Goal: Information Seeking & Learning: Learn about a topic

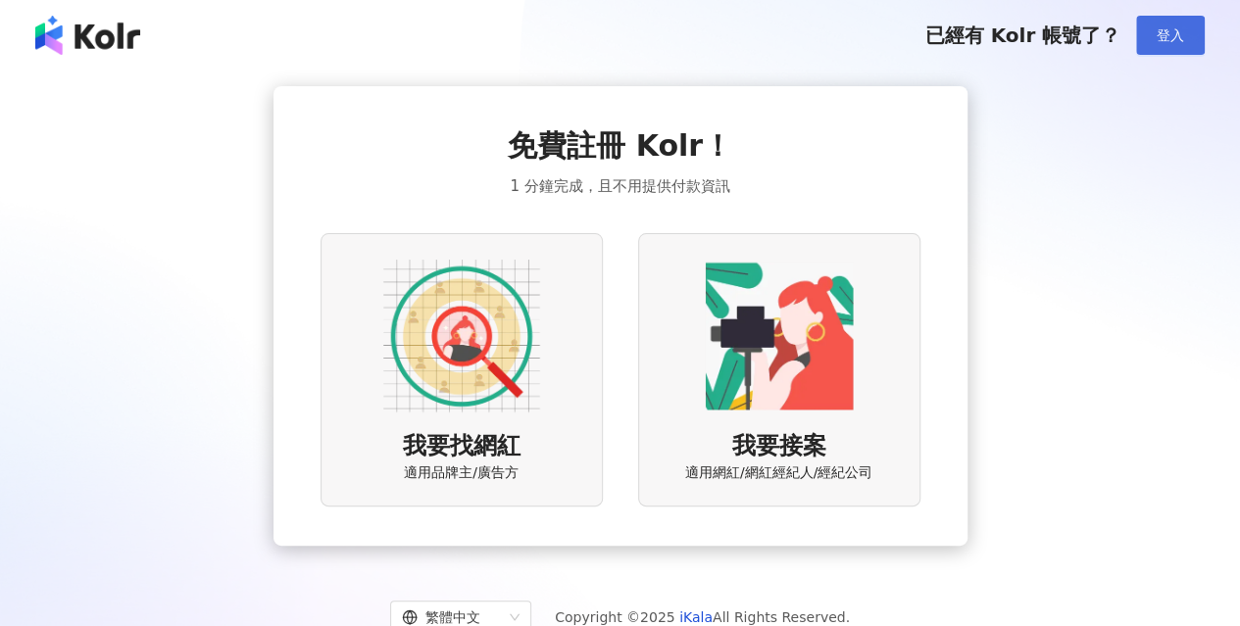
click at [1165, 38] on span "登入" at bounding box center [1170, 35] width 27 height 16
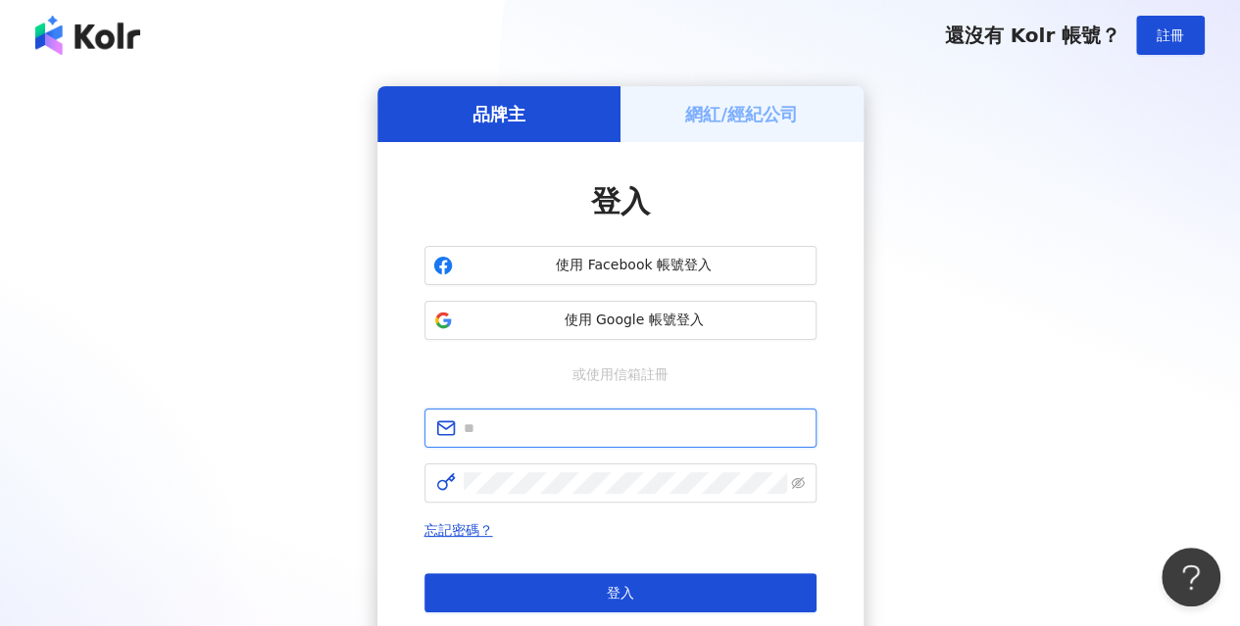
type input "**********"
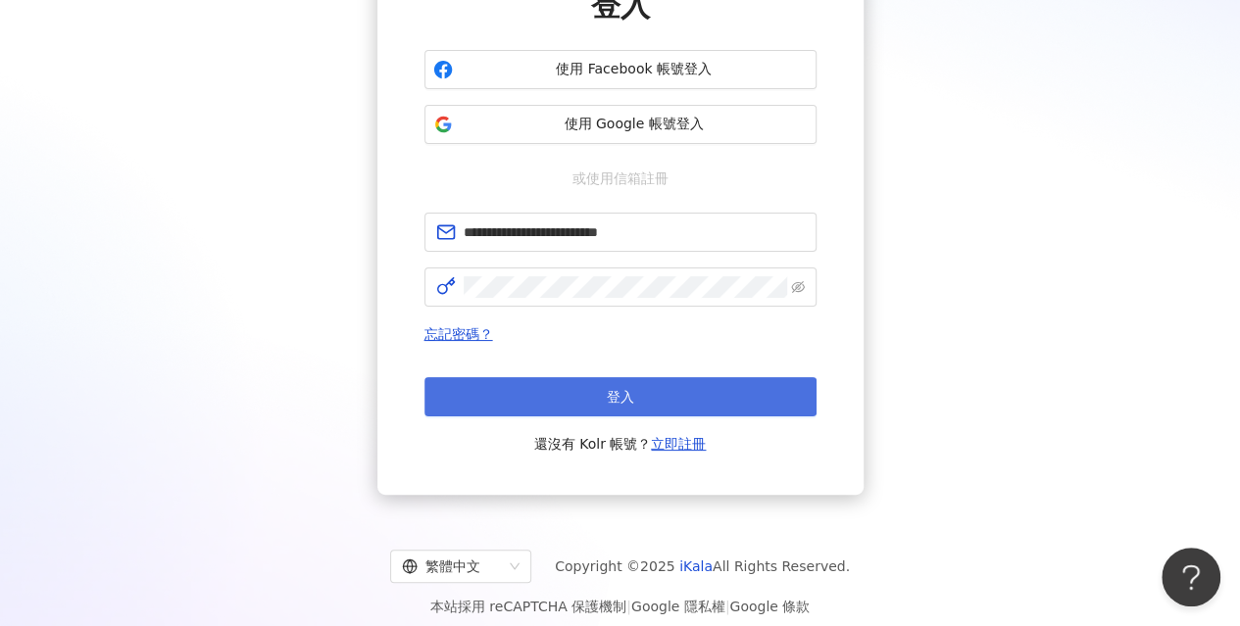
click at [602, 397] on button "登入" at bounding box center [621, 396] width 392 height 39
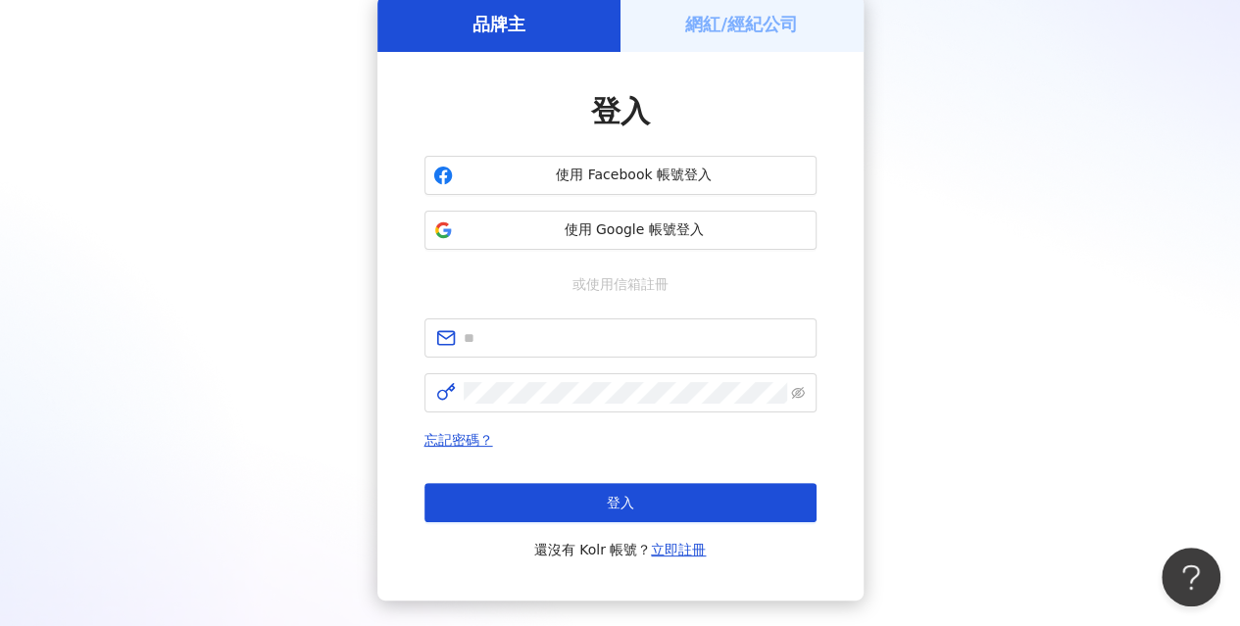
scroll to position [196, 0]
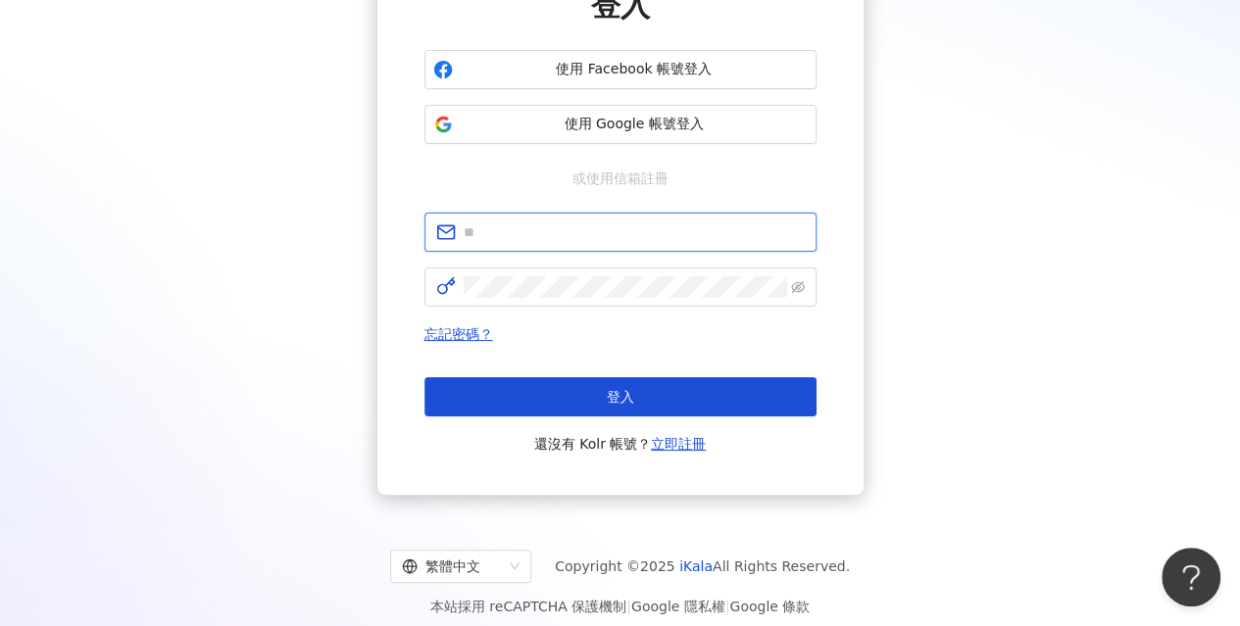
type input "**********"
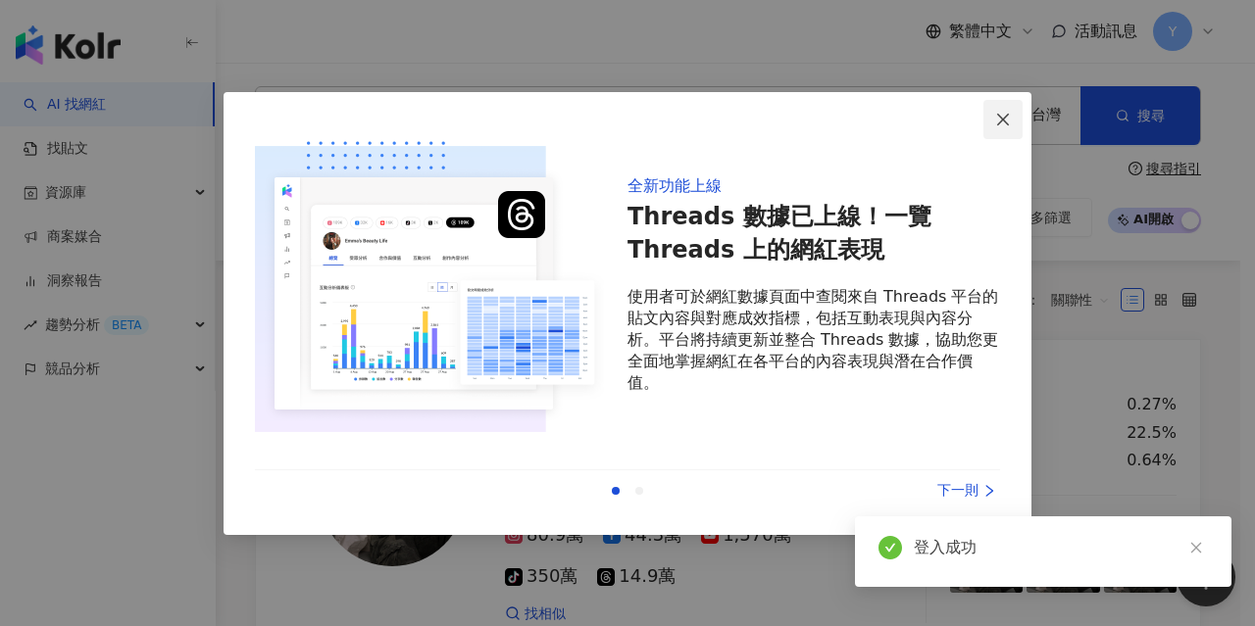
click at [999, 113] on icon "close" at bounding box center [1003, 120] width 16 height 16
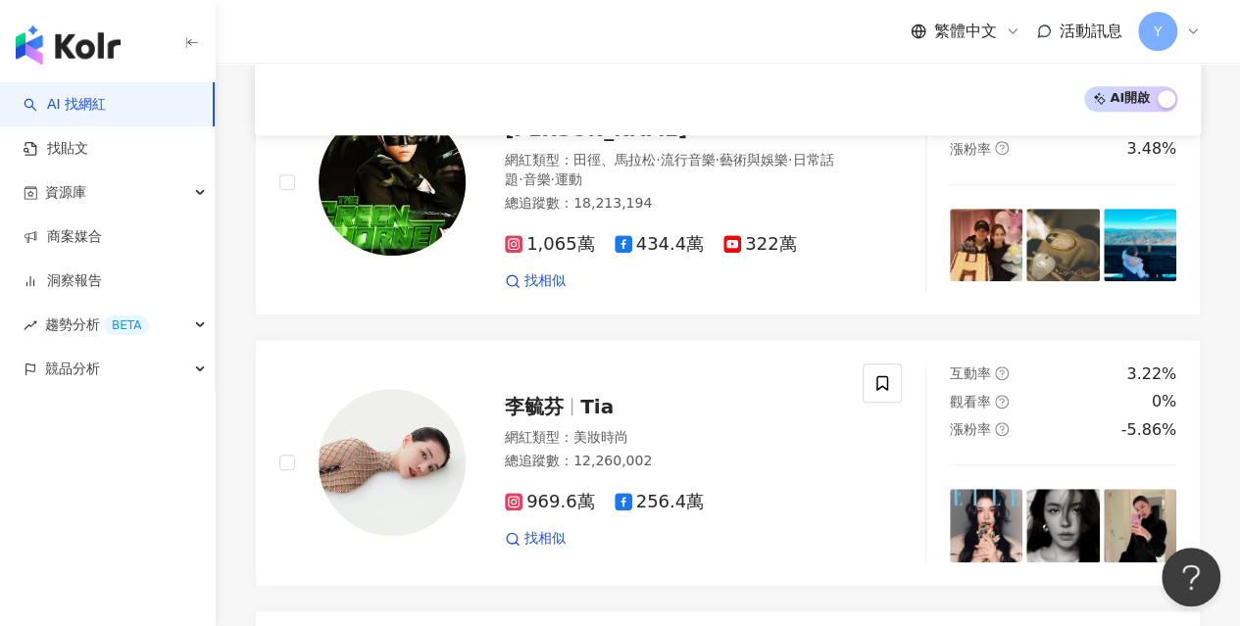
scroll to position [680, 0]
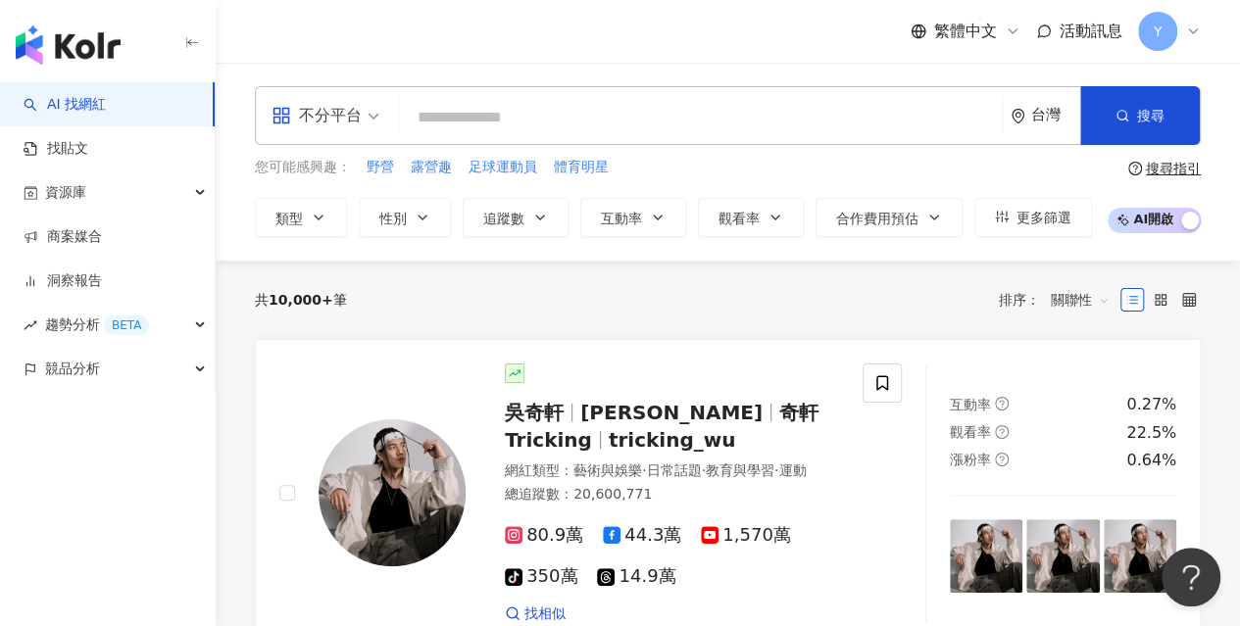
type input "*"
click at [684, 134] on input "search" at bounding box center [700, 117] width 587 height 37
type input "*"
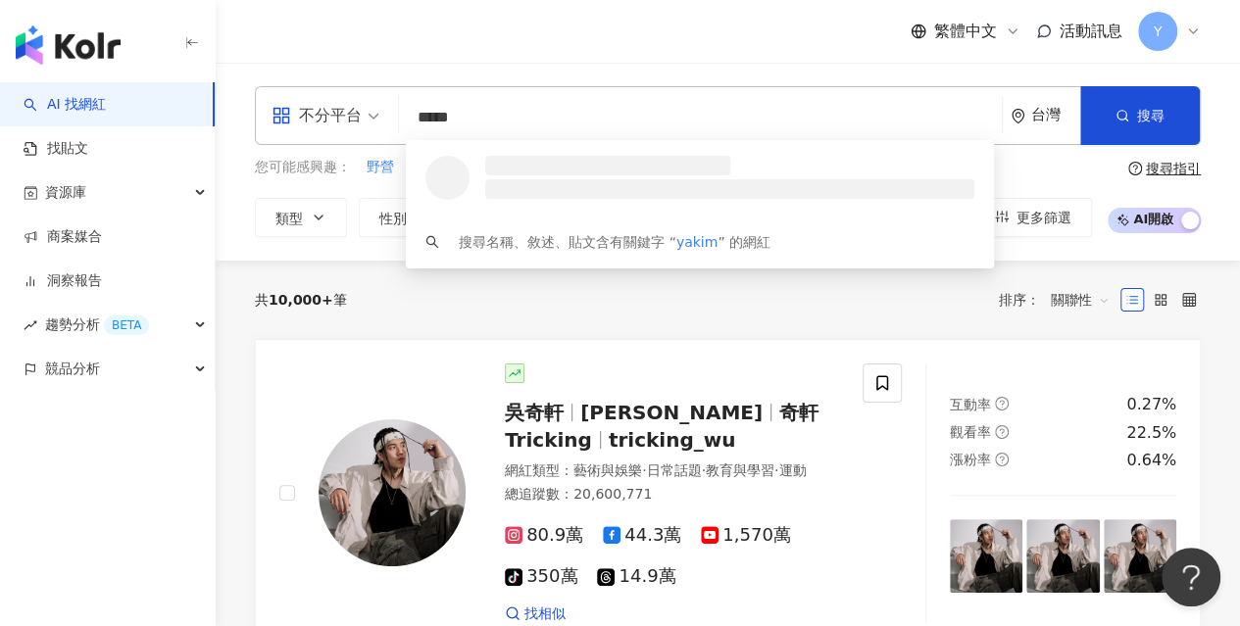
type input "******"
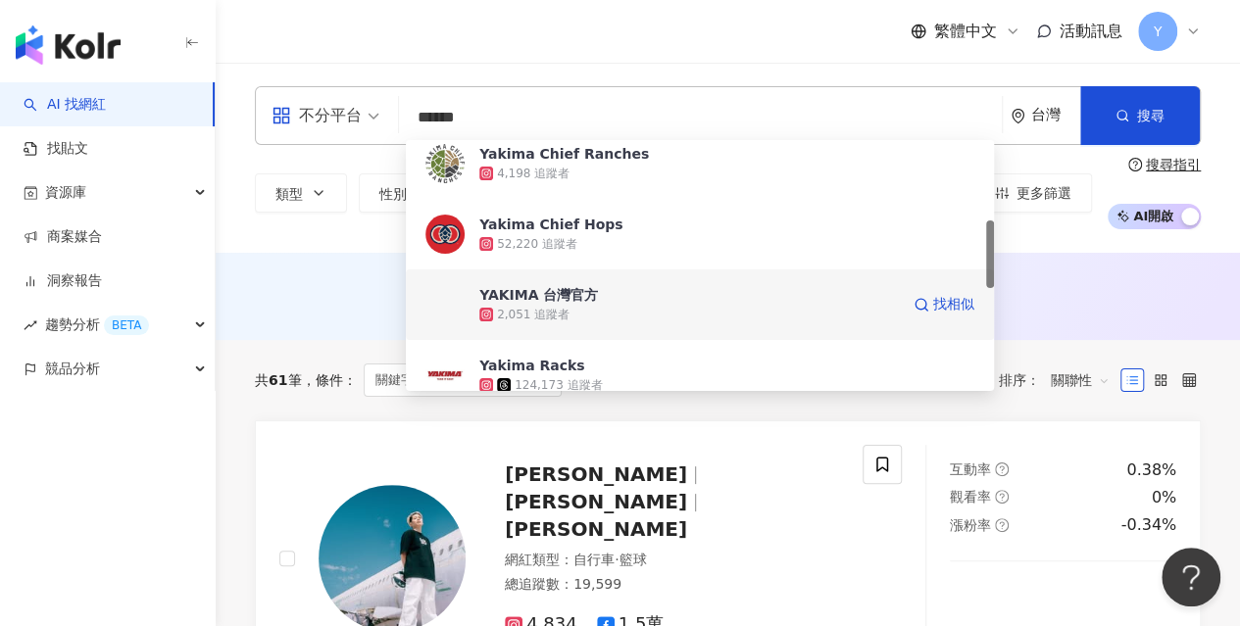
scroll to position [392, 0]
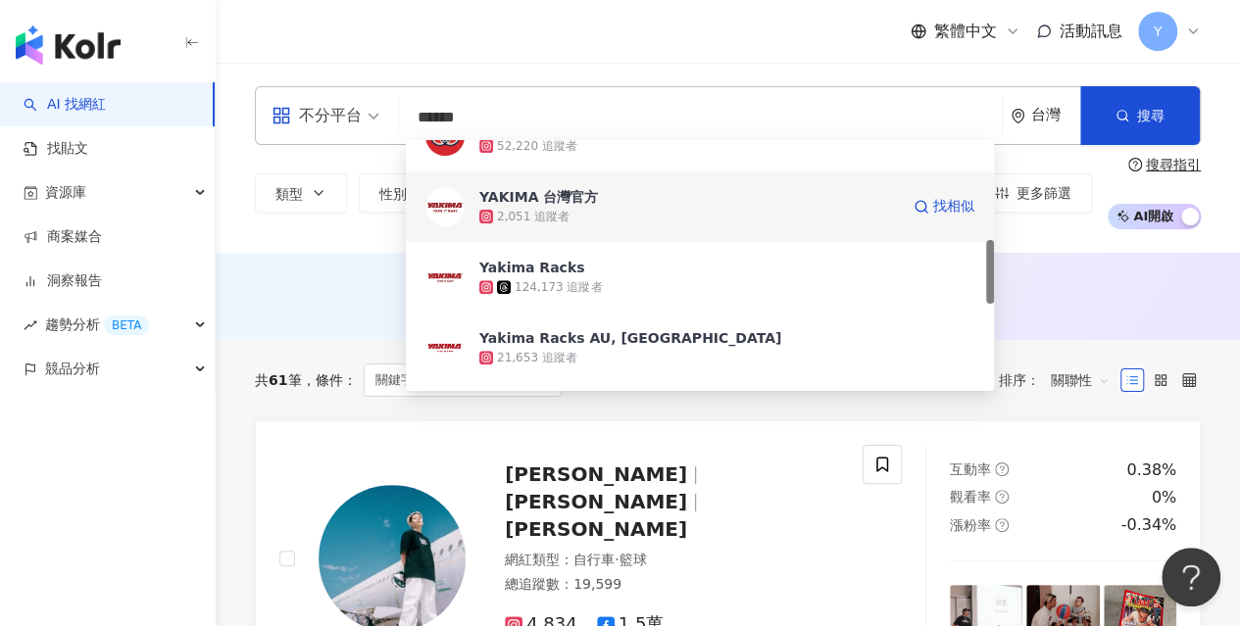
click at [598, 208] on div "2,051 追蹤者" at bounding box center [689, 217] width 420 height 20
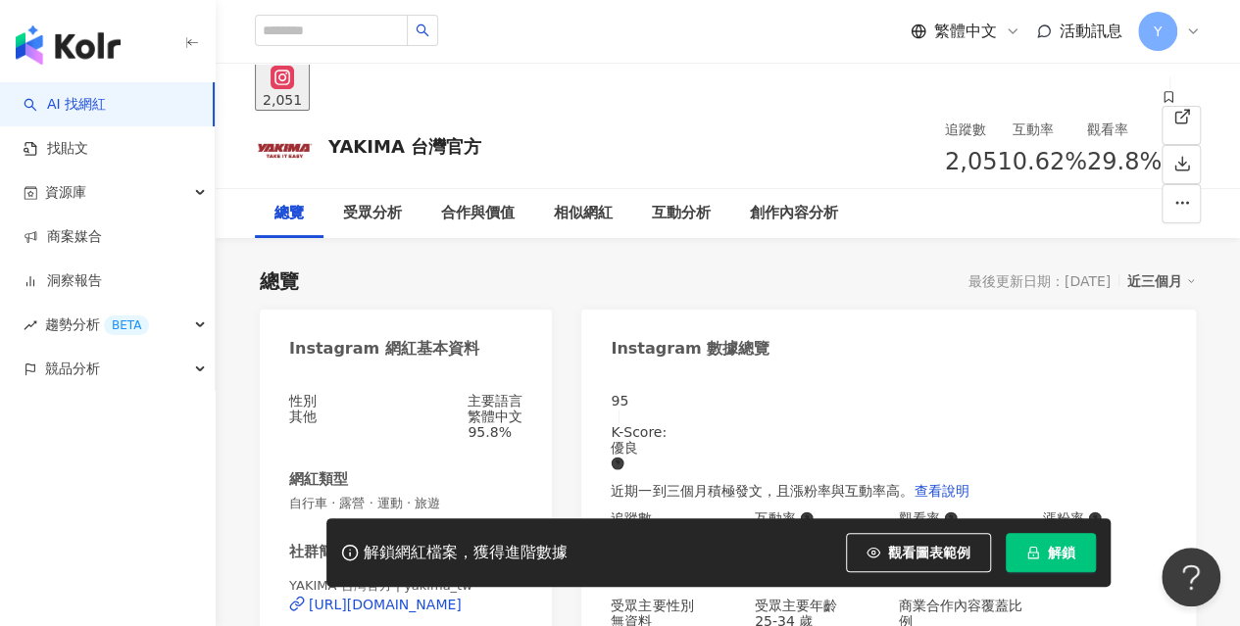
click at [1066, 540] on button "解鎖" at bounding box center [1051, 552] width 90 height 39
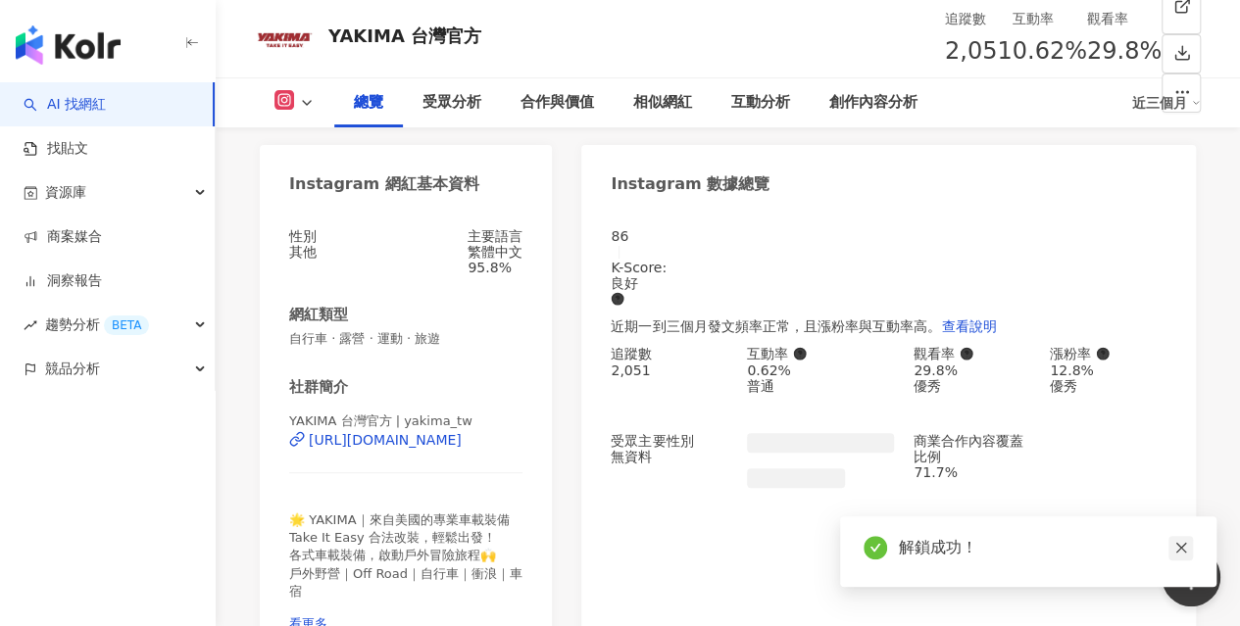
scroll to position [196, 0]
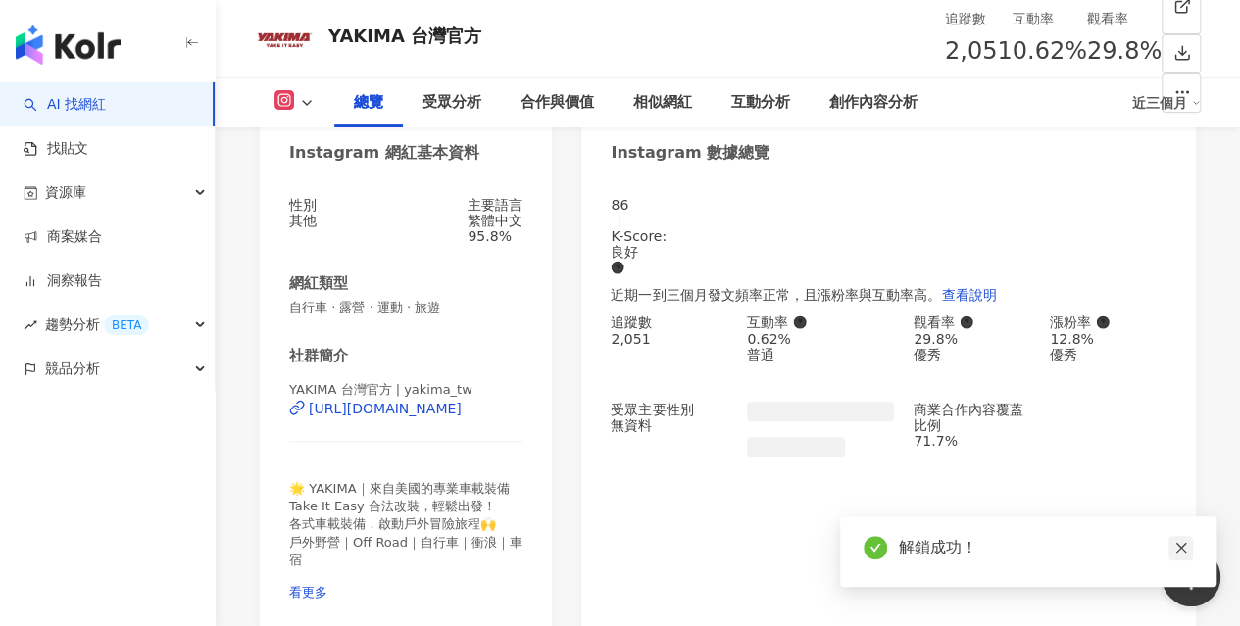
click at [1182, 550] on icon "close" at bounding box center [1181, 548] width 11 height 11
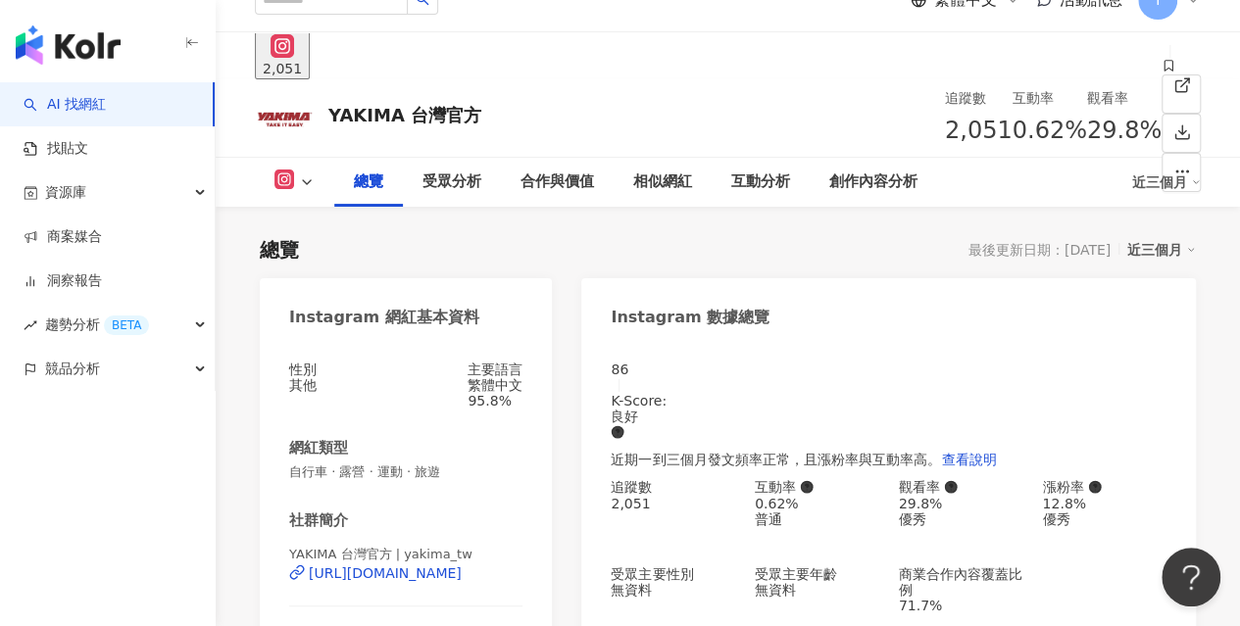
scroll to position [0, 0]
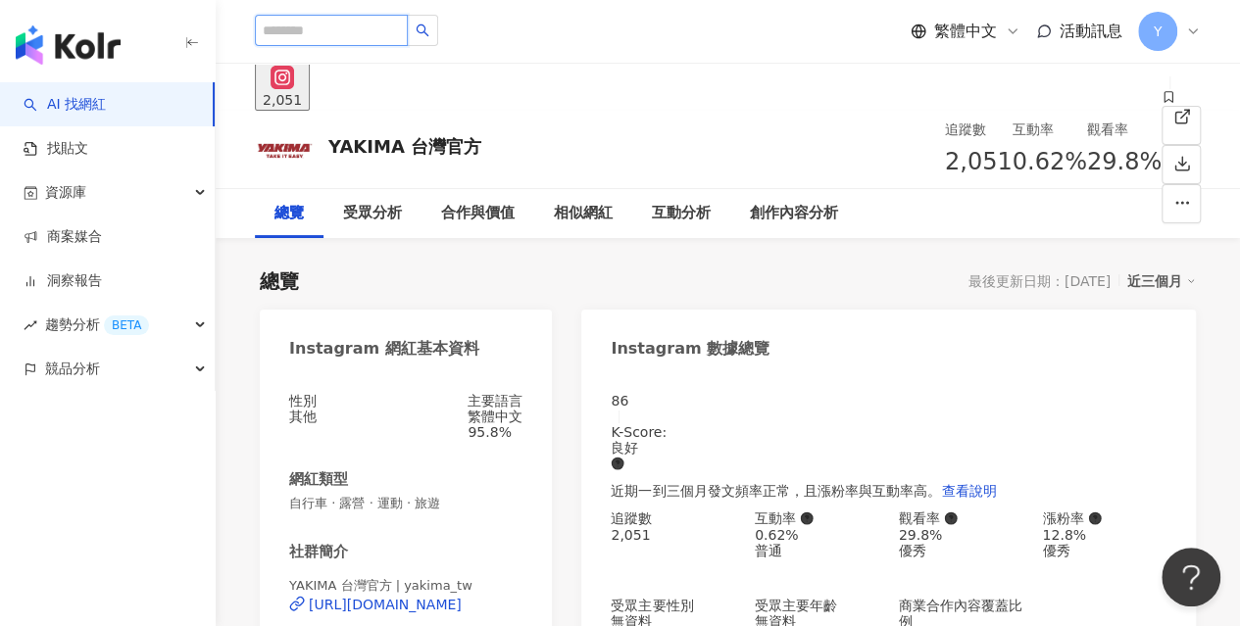
click at [347, 28] on input "search" at bounding box center [331, 30] width 153 height 31
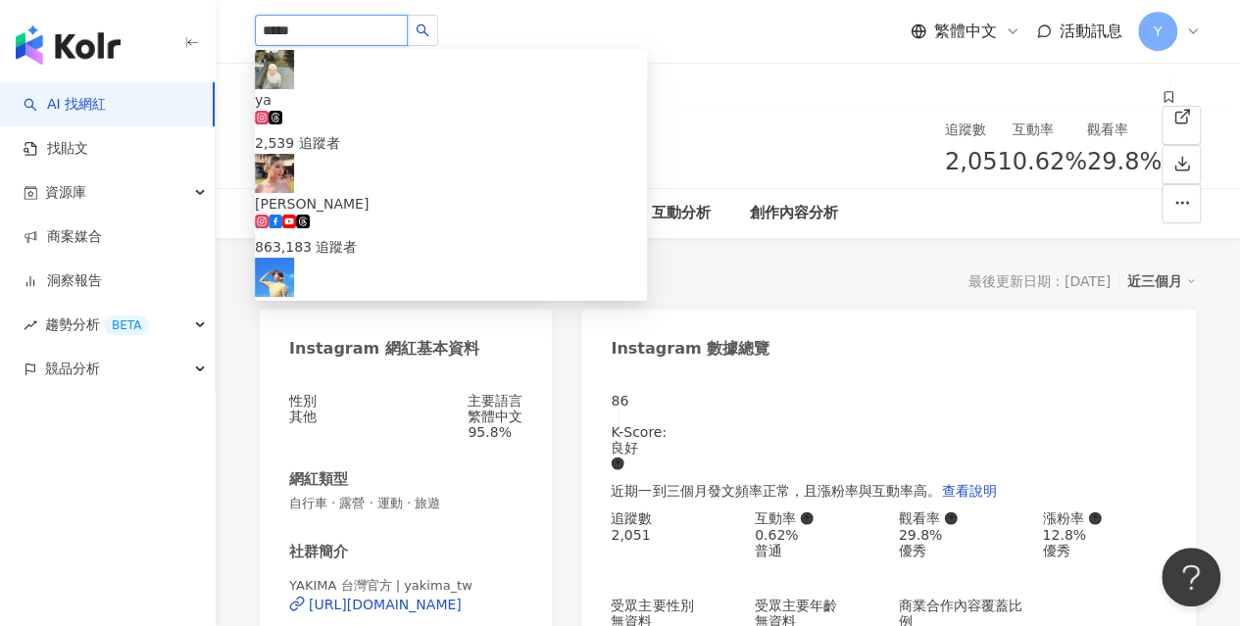
type input "******"
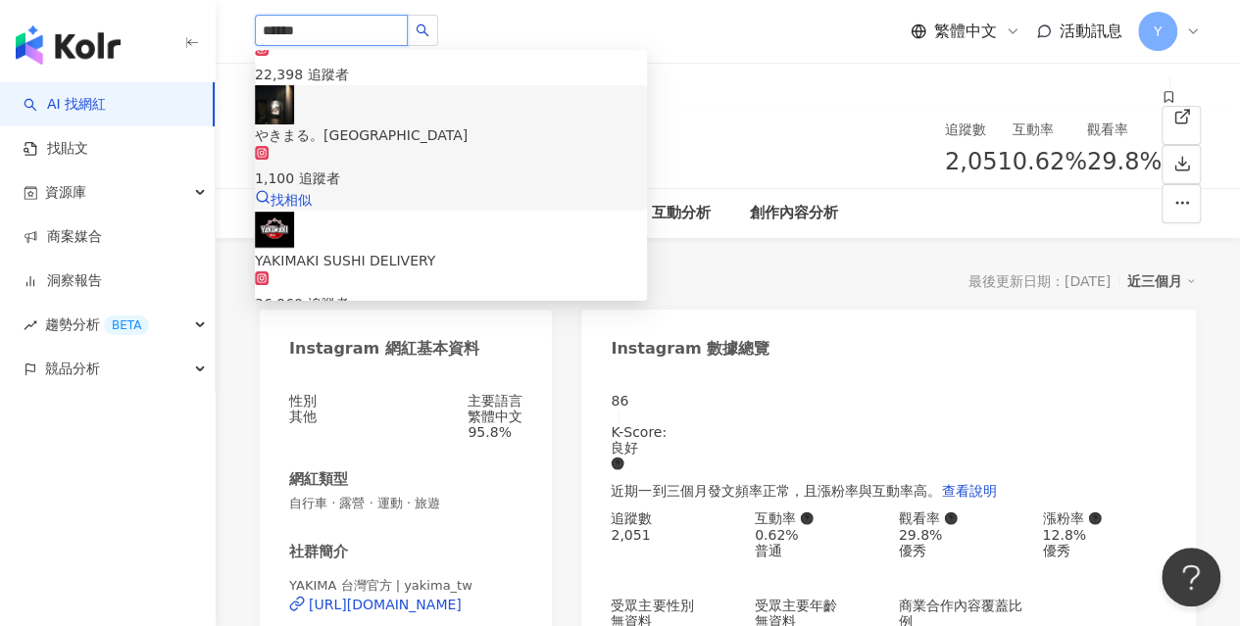
scroll to position [98, 0]
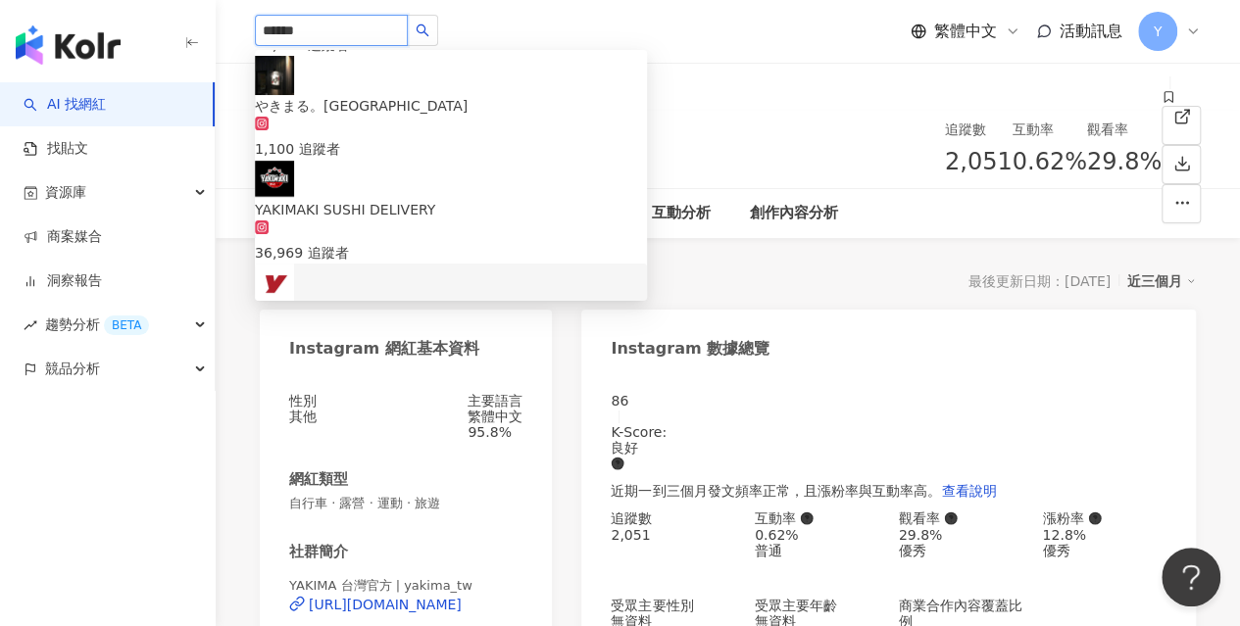
click at [429, 325] on div "33,794 追蹤者" at bounding box center [451, 346] width 392 height 43
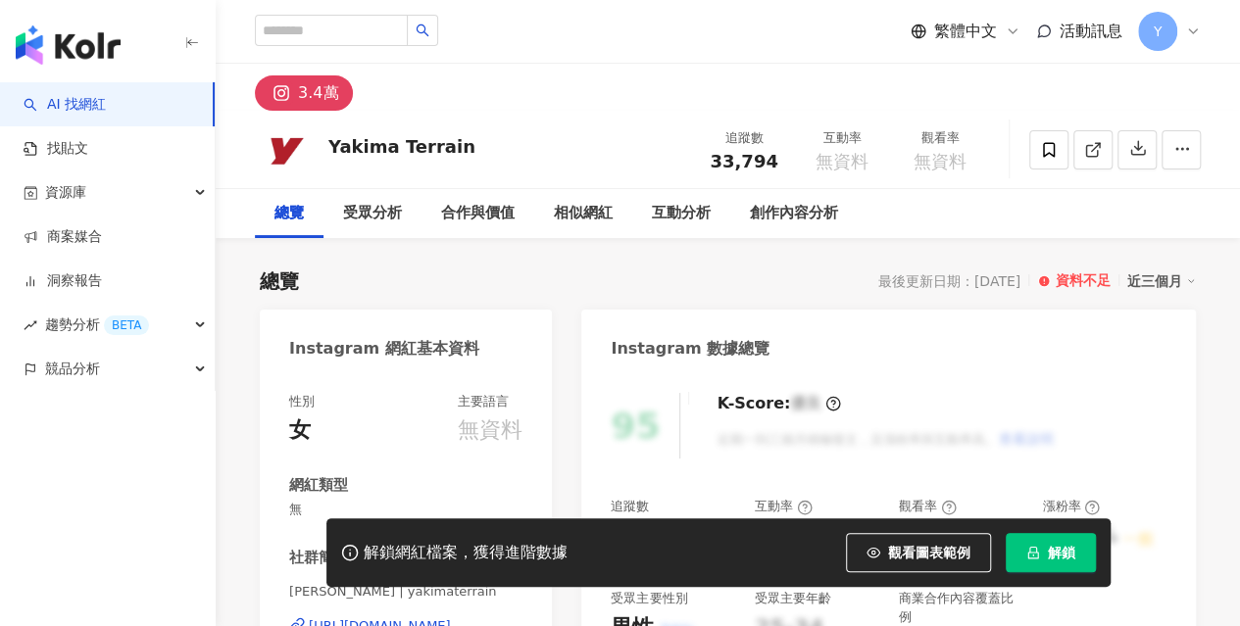
click at [1052, 554] on span "解鎖" at bounding box center [1061, 553] width 27 height 16
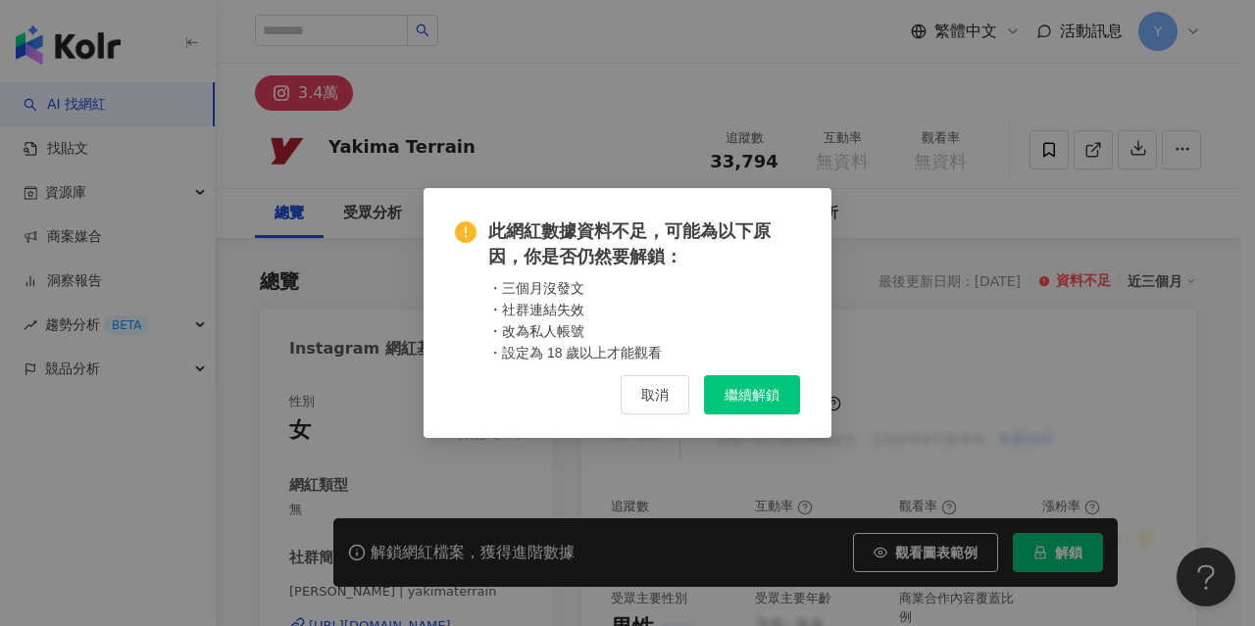
click at [747, 397] on span "繼續解鎖" at bounding box center [752, 395] width 55 height 16
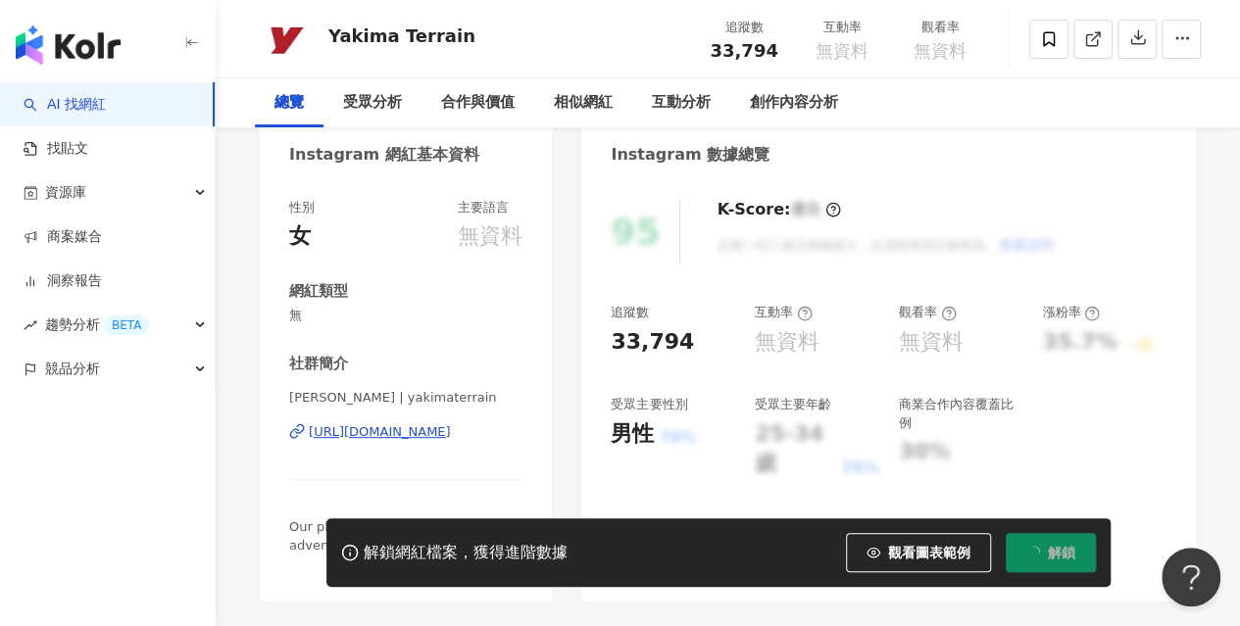
scroll to position [196, 0]
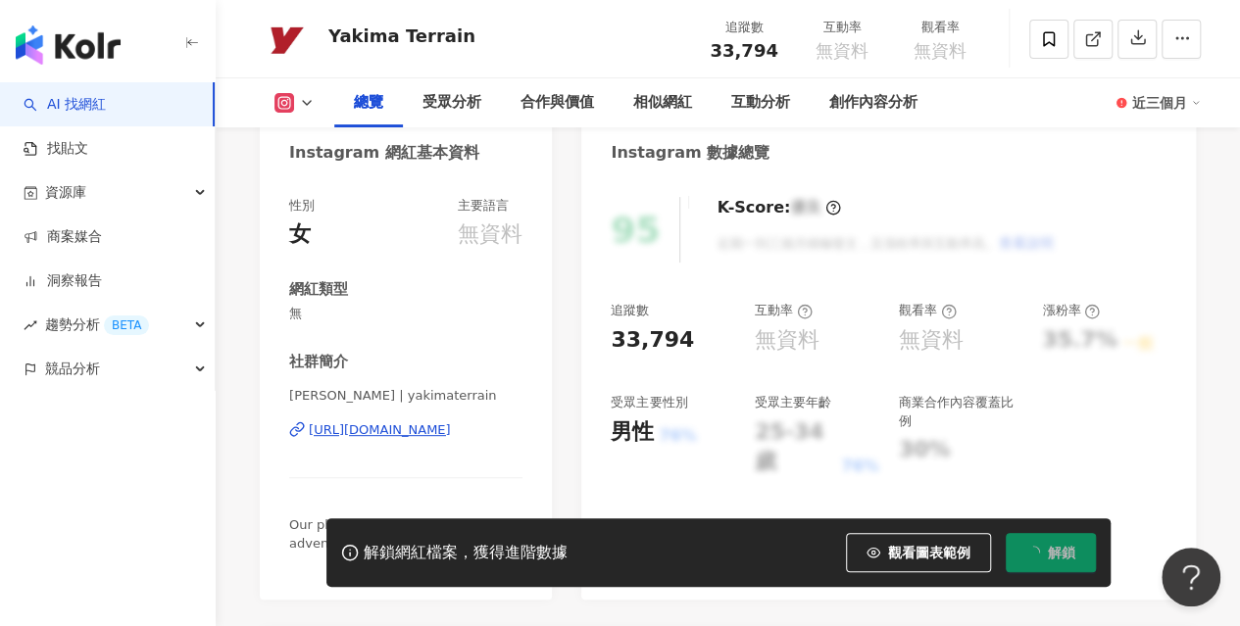
click at [451, 426] on div "https://www.instagram.com/yakimaterrain/" at bounding box center [380, 431] width 142 height 18
